Goal: Purchase product/service

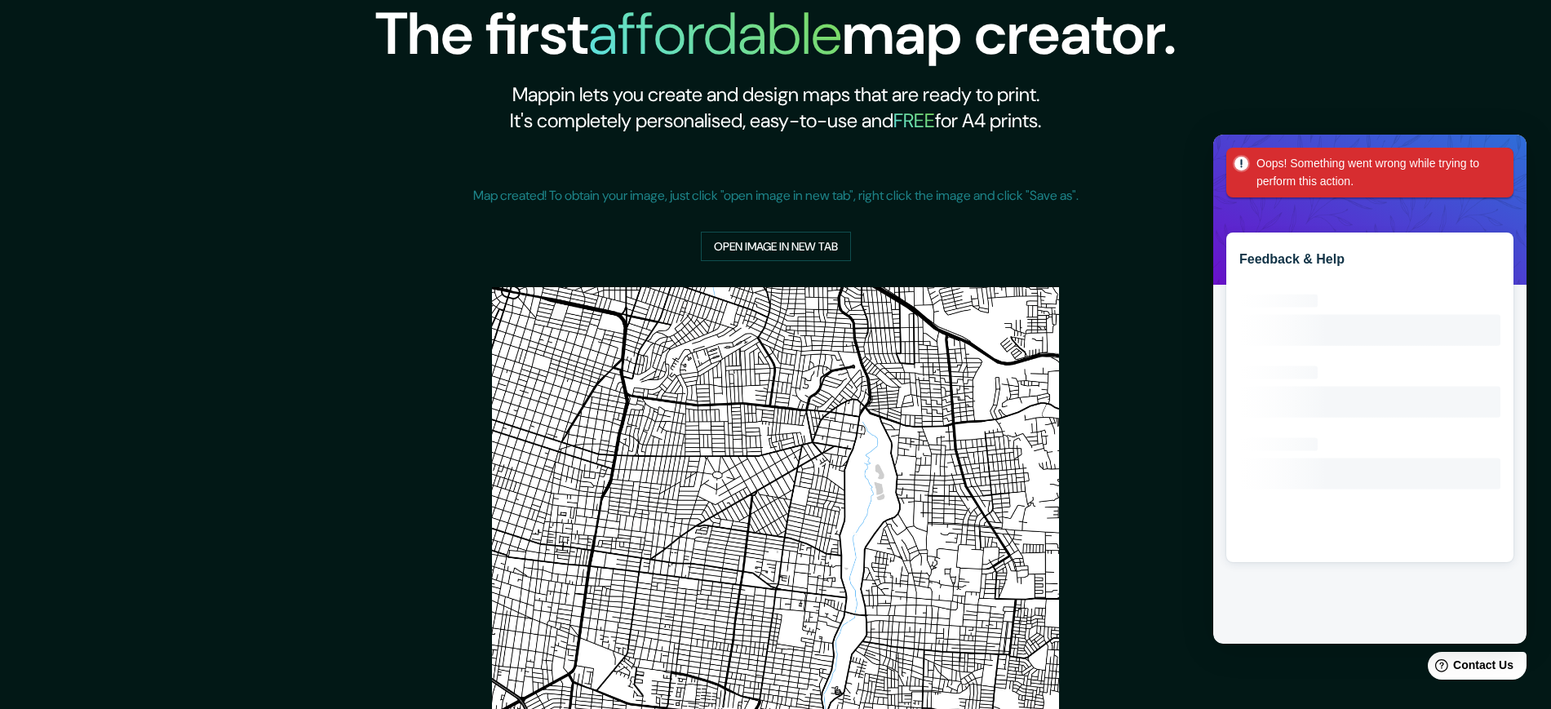
click at [1503, 162] on div "Oops! Something went wrong while trying to perform this action." at bounding box center [1369, 173] width 287 height 50
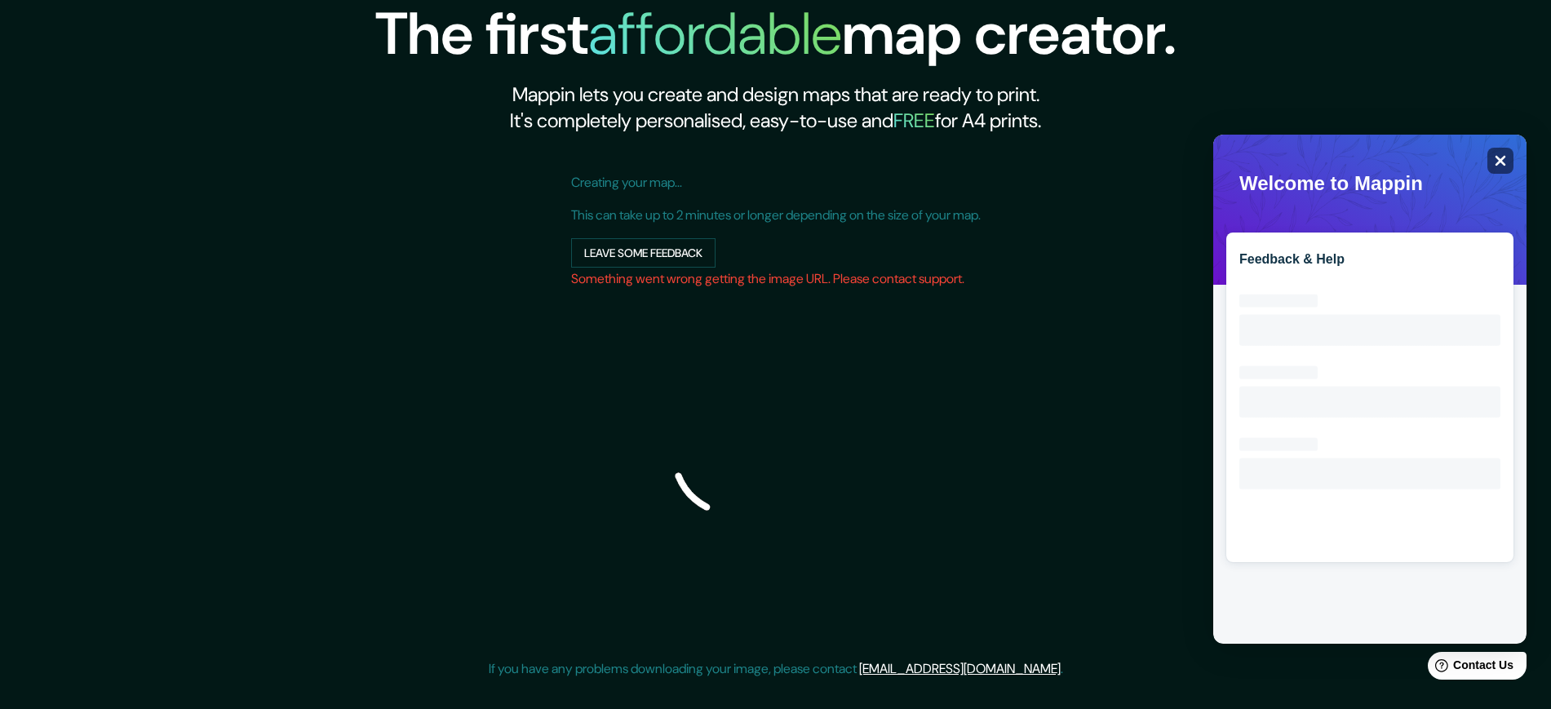
click at [1503, 162] on icon at bounding box center [1500, 161] width 11 height 11
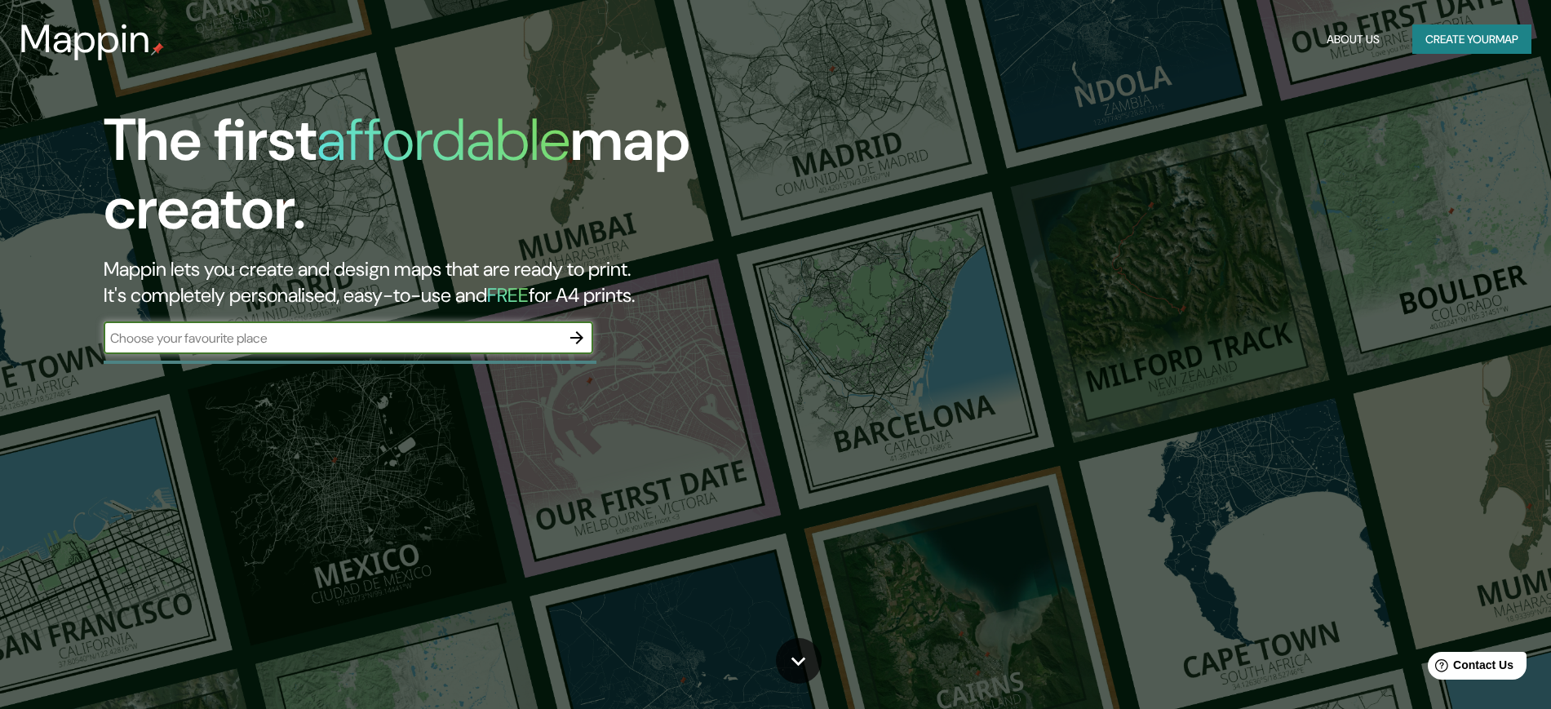
click at [378, 341] on input "text" at bounding box center [332, 338] width 457 height 19
type input "las pintas"
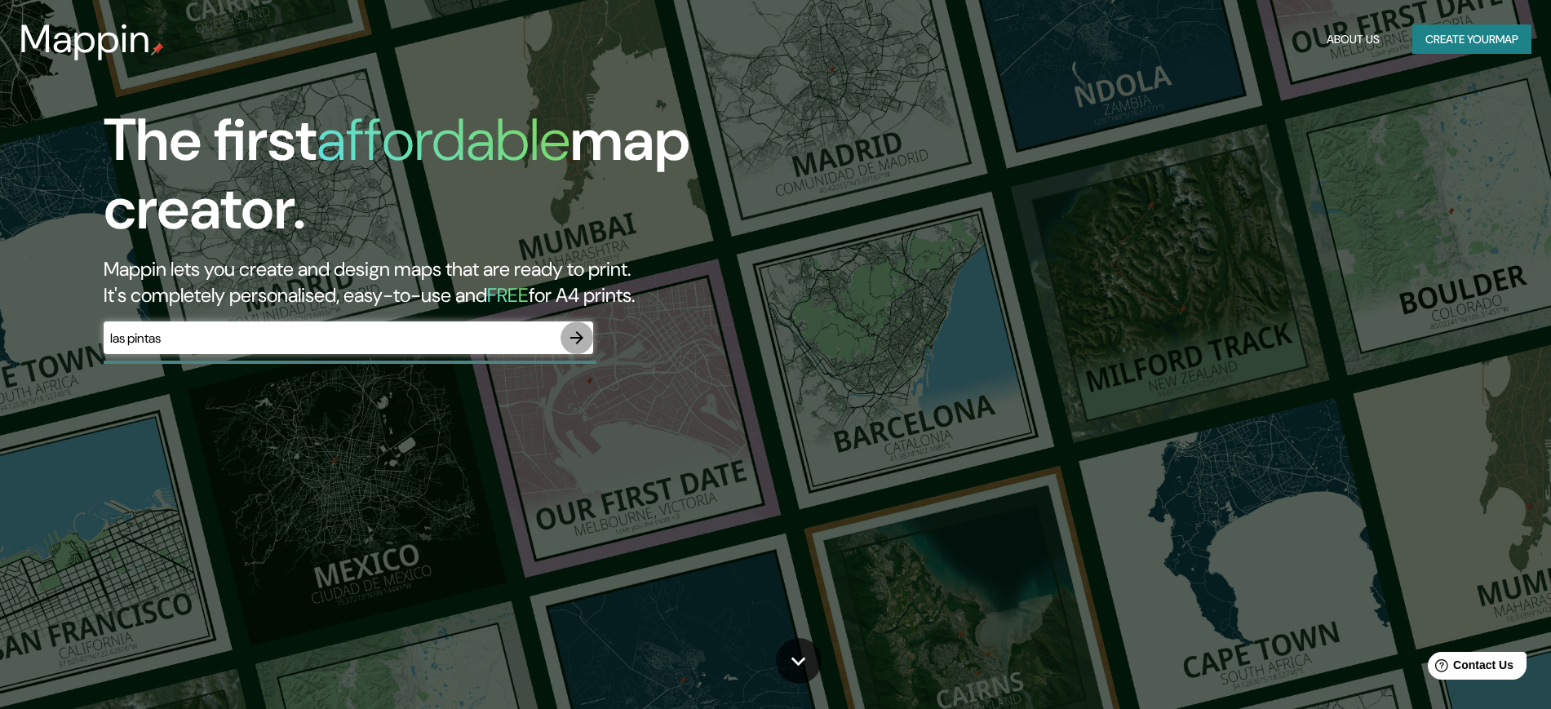
click at [582, 343] on icon "button" at bounding box center [577, 338] width 20 height 20
